Goal: Information Seeking & Learning: Learn about a topic

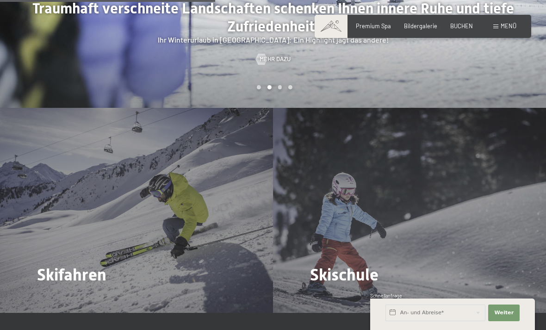
scroll to position [972, 0]
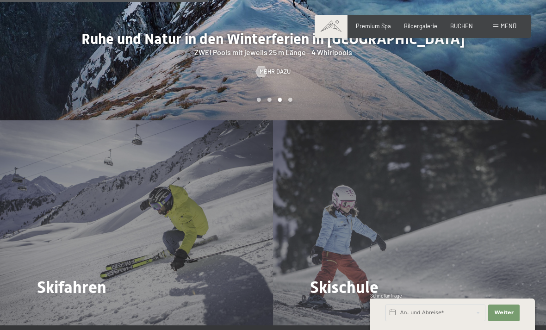
click at [79, 220] on div "Skifahren Mehr dazu" at bounding box center [136, 222] width 273 height 205
click at [63, 309] on span "Mehr dazu" at bounding box center [56, 313] width 31 height 8
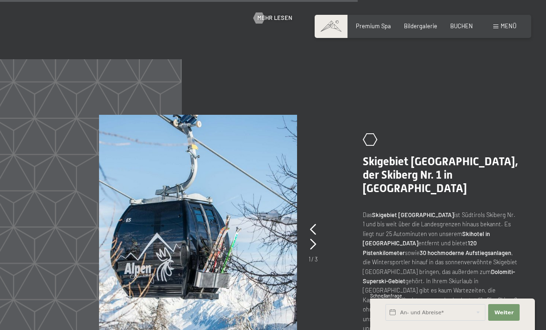
scroll to position [1700, 0]
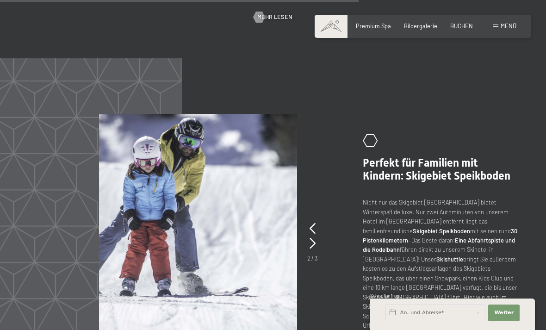
click at [310, 223] on icon at bounding box center [313, 228] width 6 height 11
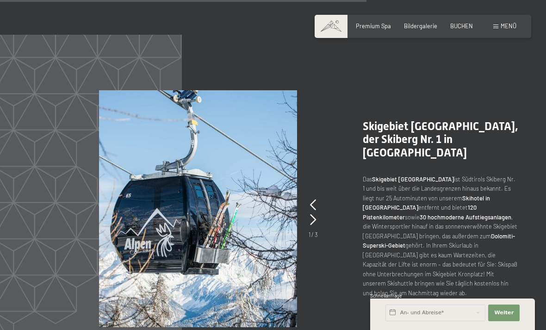
scroll to position [1706, 0]
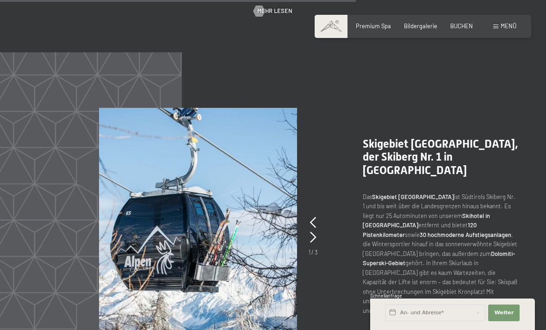
click at [314, 217] on icon at bounding box center [313, 222] width 6 height 11
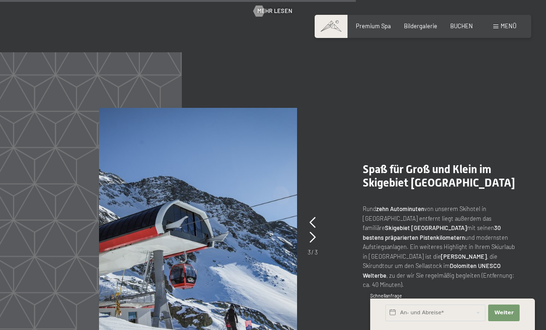
click at [313, 217] on icon at bounding box center [313, 222] width 6 height 11
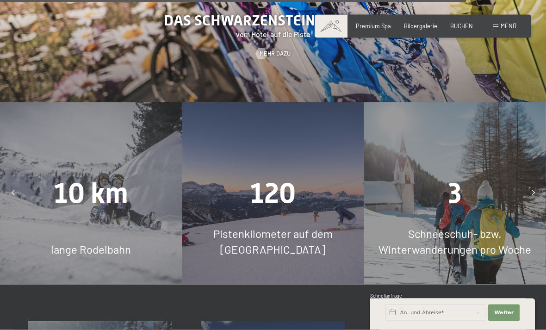
scroll to position [2250, 0]
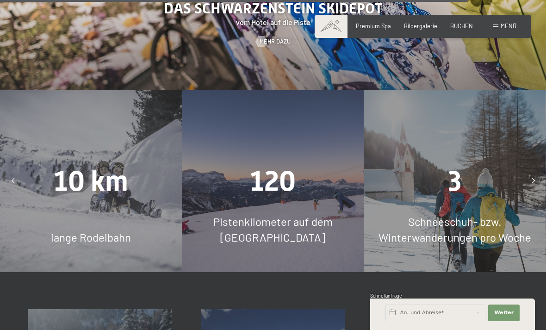
click at [145, 147] on div "10 km lange Rodelbahn" at bounding box center [91, 181] width 182 height 182
click at [112, 231] on span "lange Rodelbahn" at bounding box center [91, 237] width 80 height 13
click at [108, 165] on span "10 km" at bounding box center [91, 181] width 75 height 32
click at [95, 165] on span "10 km" at bounding box center [91, 181] width 75 height 32
click at [105, 231] on span "lange Rodelbahn" at bounding box center [91, 237] width 80 height 13
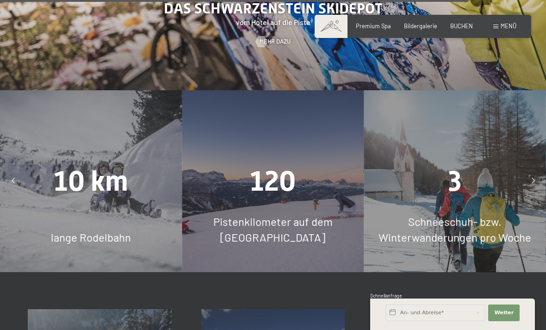
click at [109, 165] on span "10 km" at bounding box center [91, 181] width 75 height 32
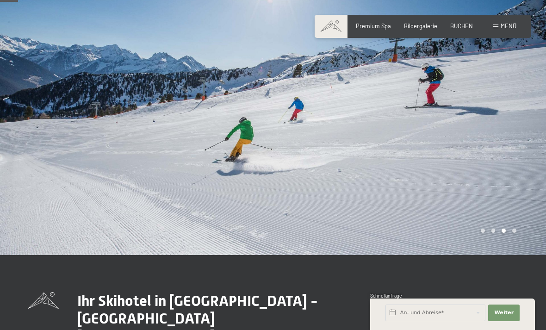
scroll to position [0, 0]
